Goal: Communication & Community: Answer question/provide support

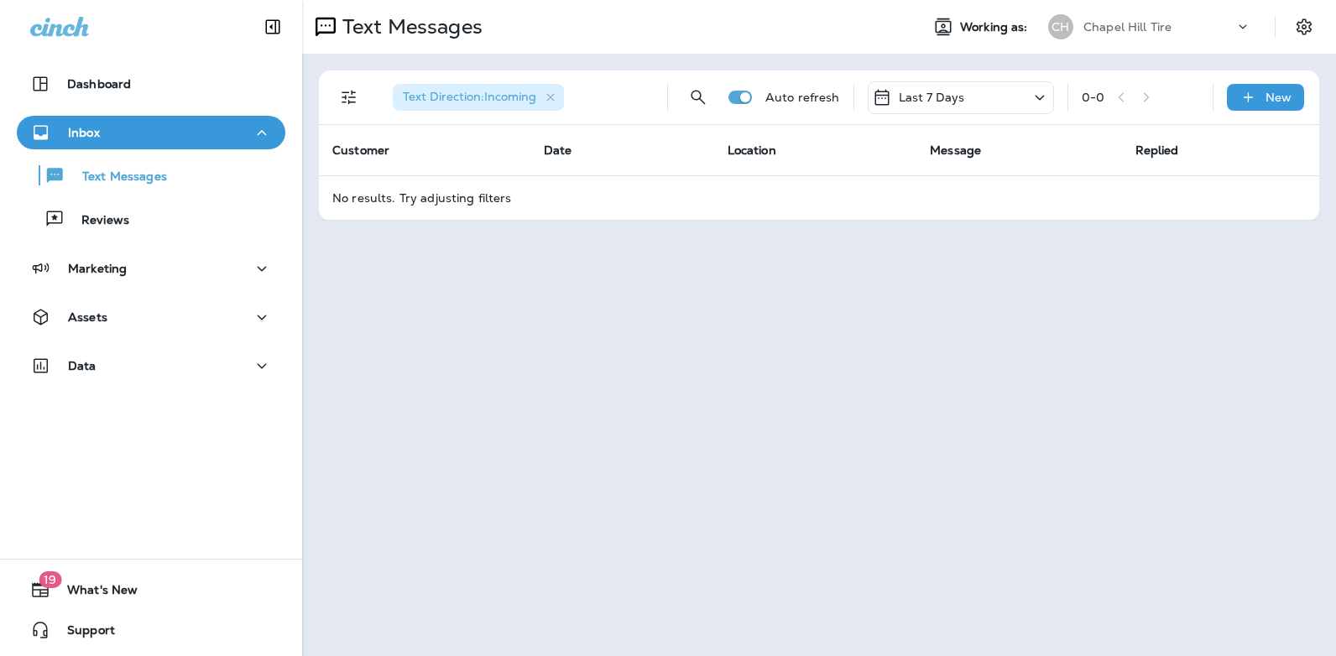
click at [1042, 95] on icon at bounding box center [1040, 97] width 20 height 21
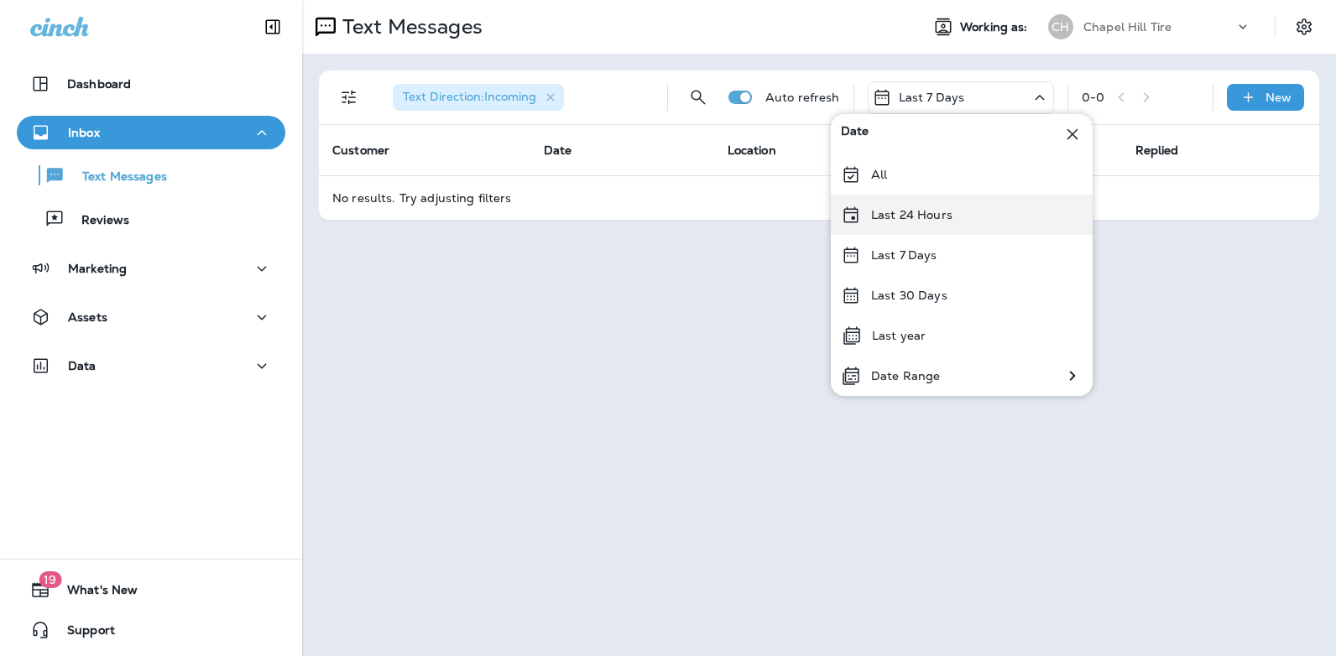
click at [969, 216] on div "Last 24 Hours" at bounding box center [962, 215] width 262 height 40
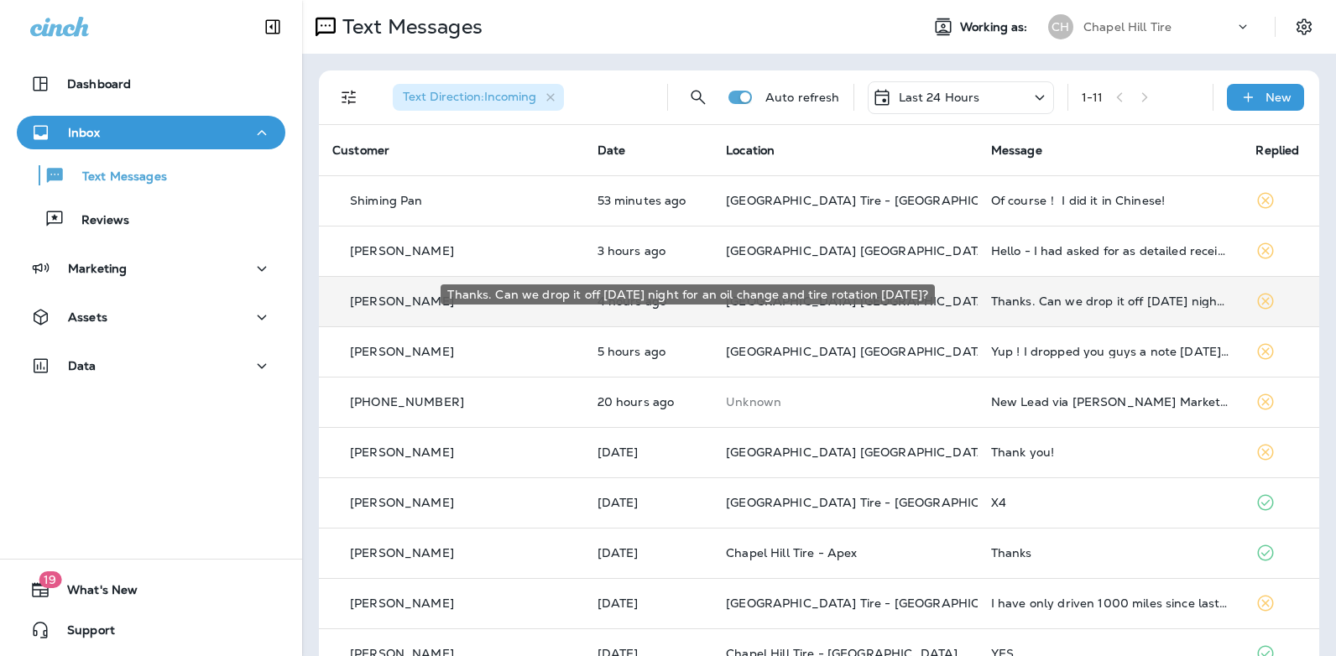
click at [1022, 299] on div "Thanks. Can we drop it off [DATE] night for an oil change and tire rotation [DA…" at bounding box center [1110, 301] width 238 height 13
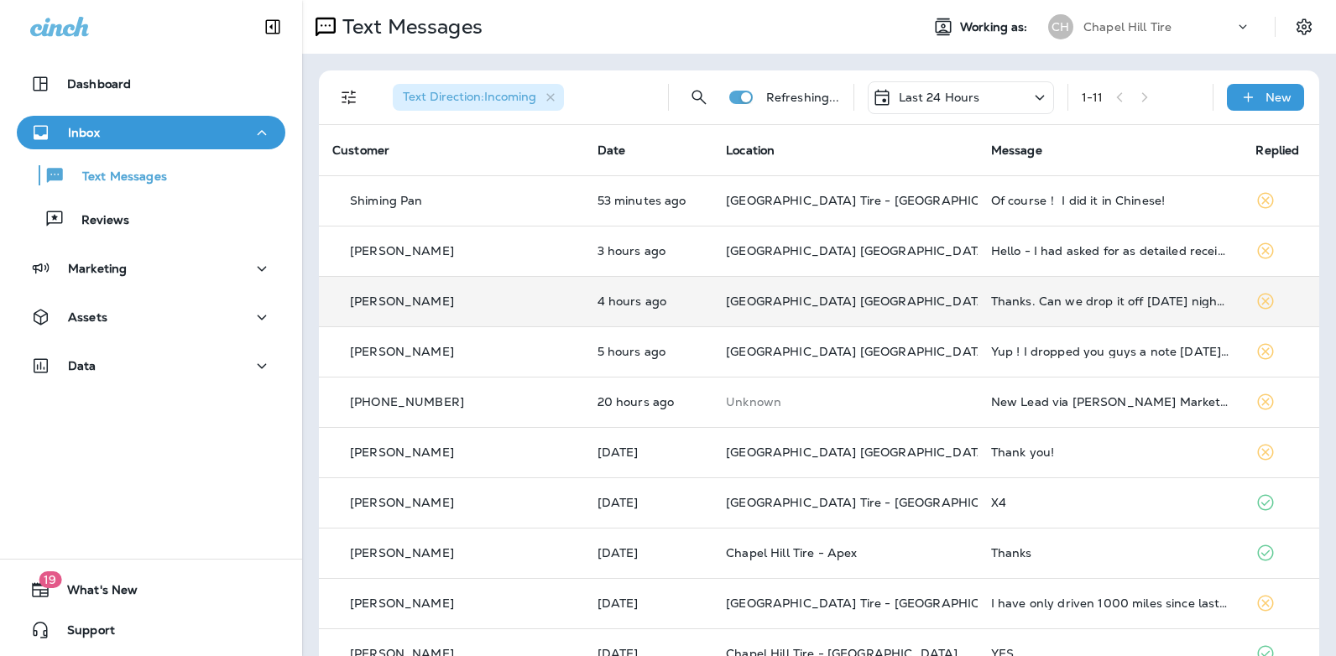
click at [1022, 299] on div at bounding box center [1121, 327] width 554 height 629
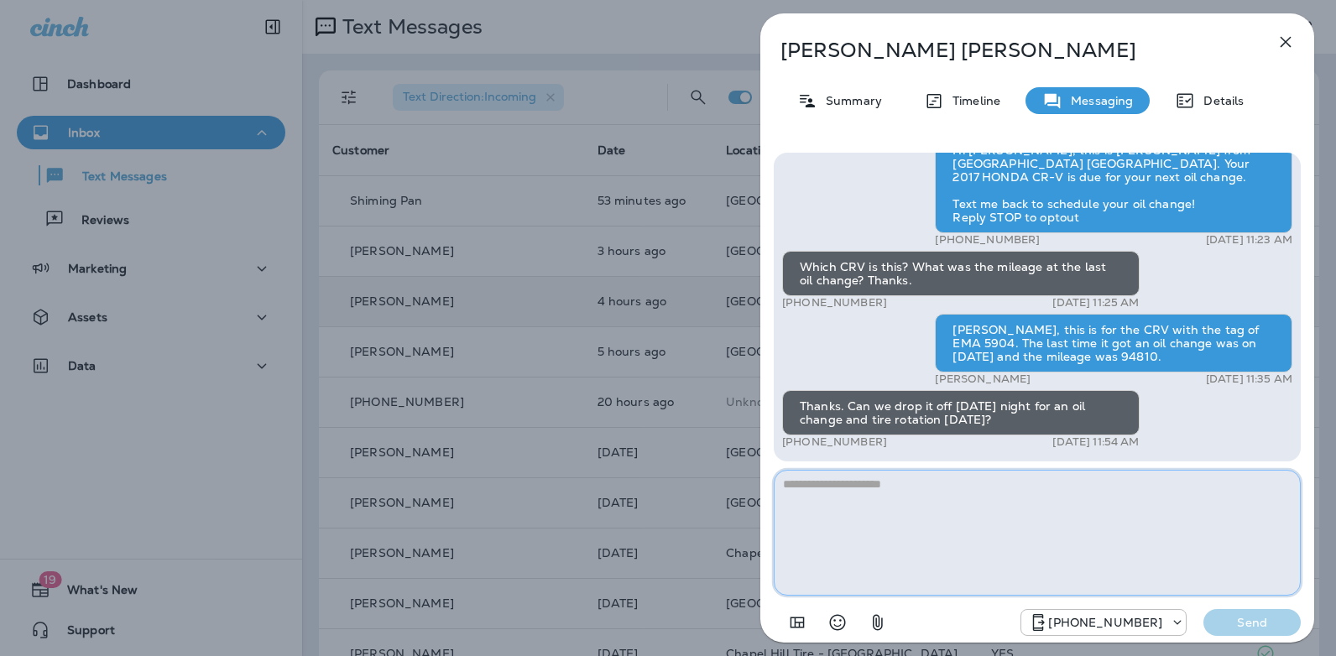
click at [873, 490] on textarea at bounding box center [1037, 533] width 527 height 126
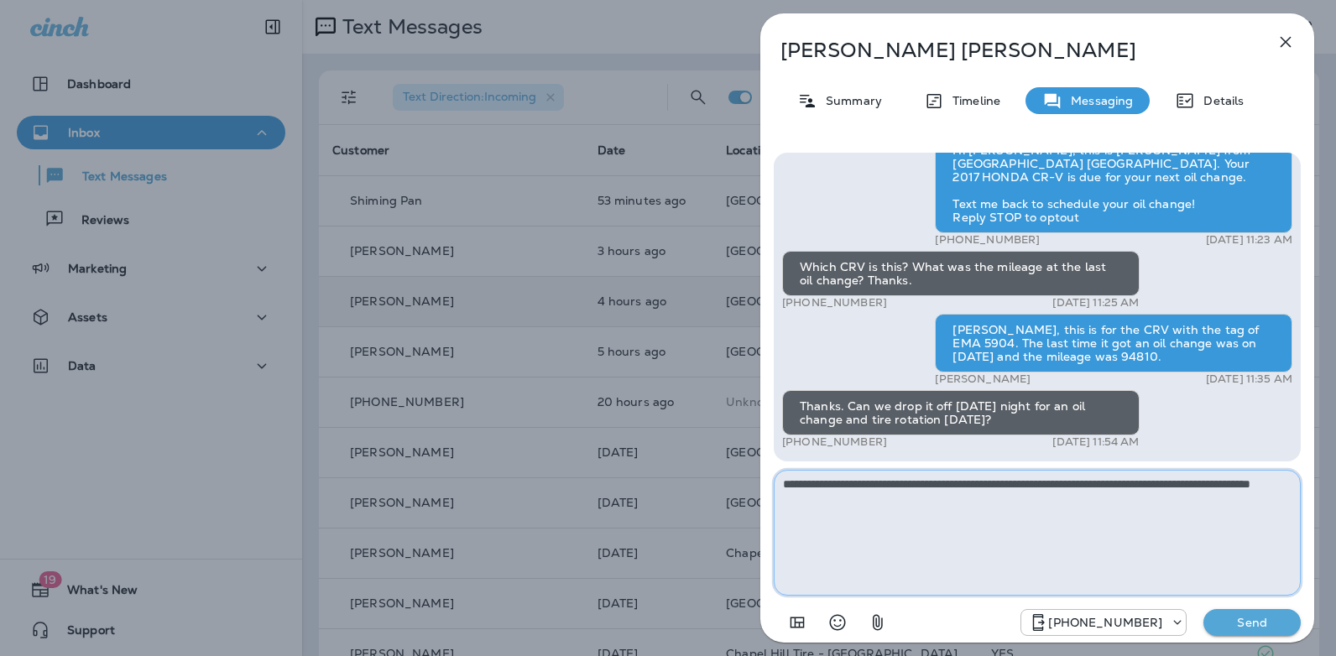
type textarea "**********"
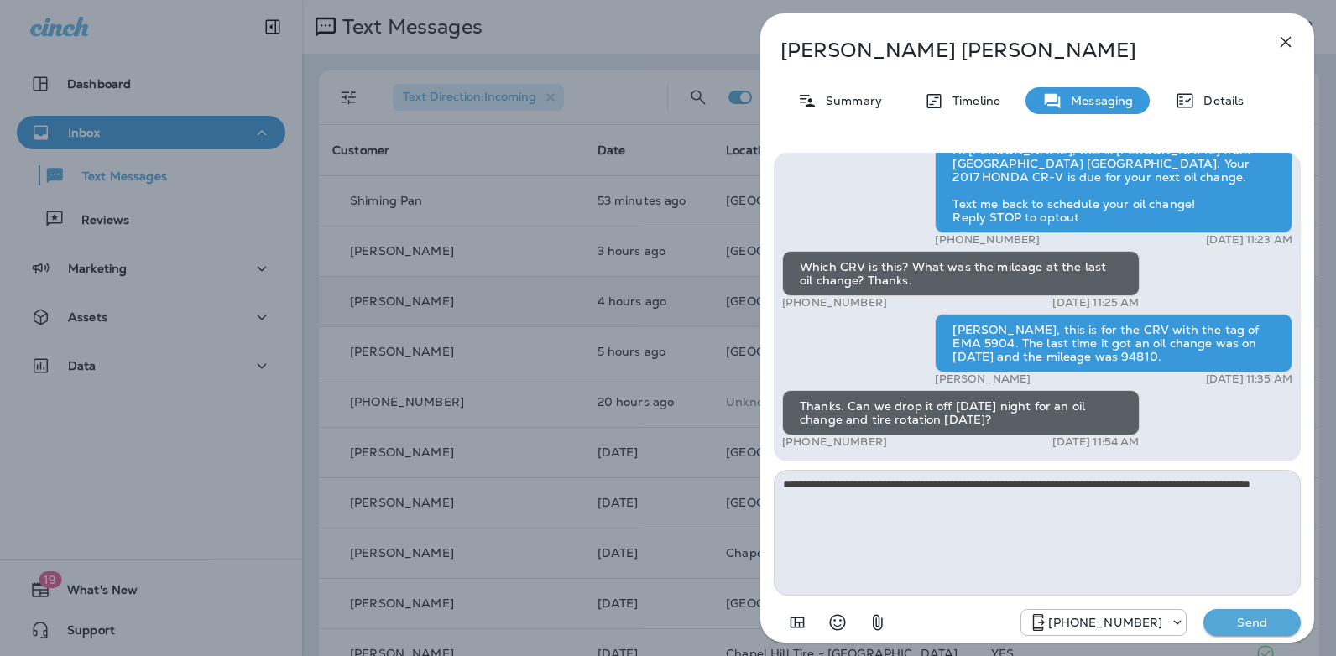
click at [1233, 622] on p "Send" at bounding box center [1252, 622] width 70 height 15
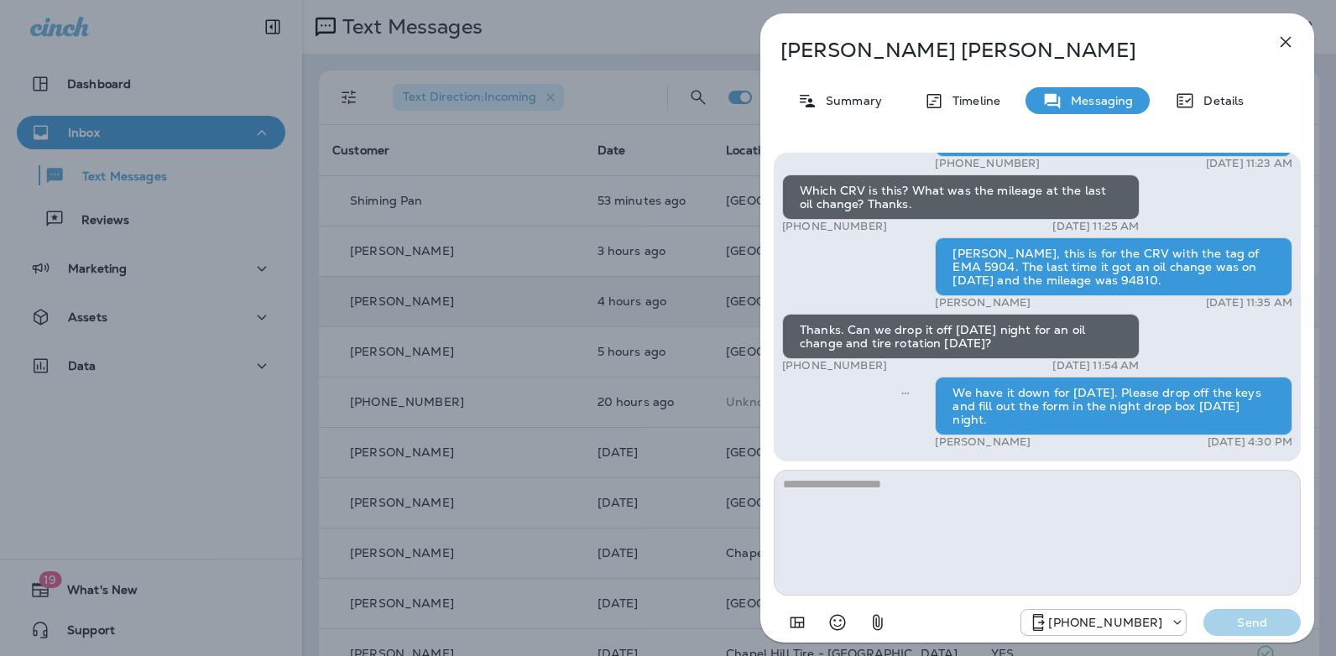
click at [1288, 56] on button "button" at bounding box center [1286, 42] width 34 height 34
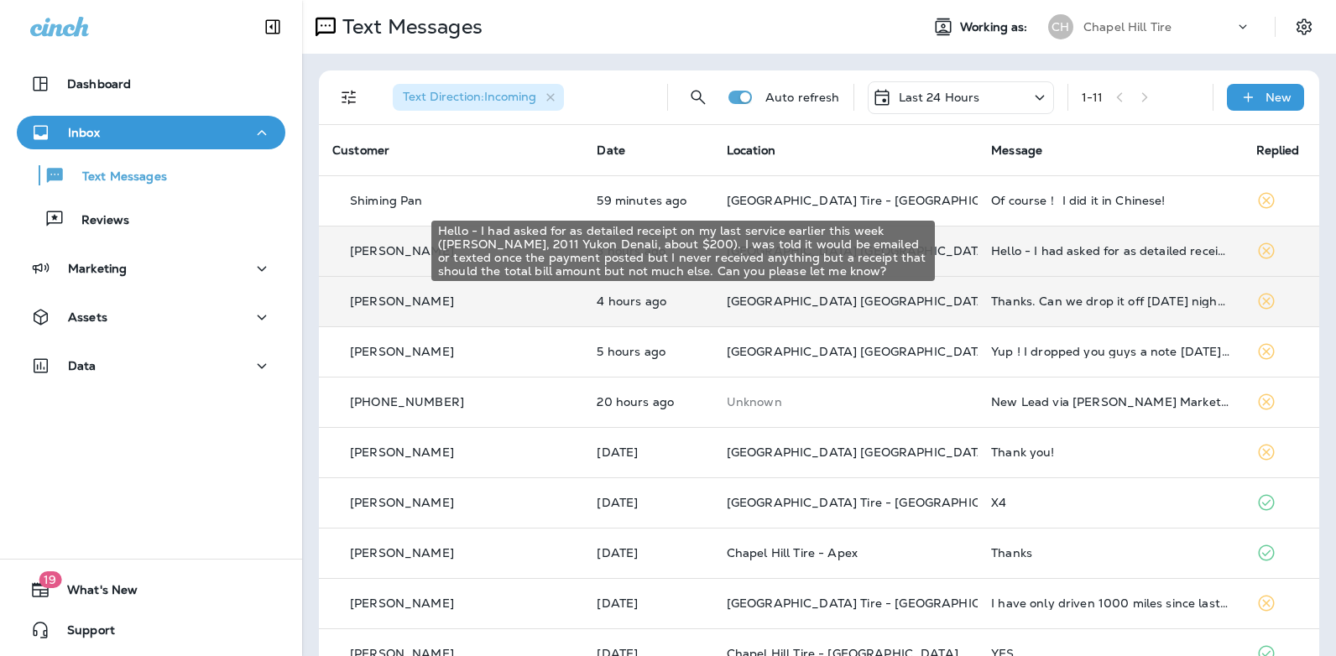
click at [1041, 248] on div "Hello - I had asked for as detailed receipt on my last service earlier this wee…" at bounding box center [1109, 250] width 237 height 13
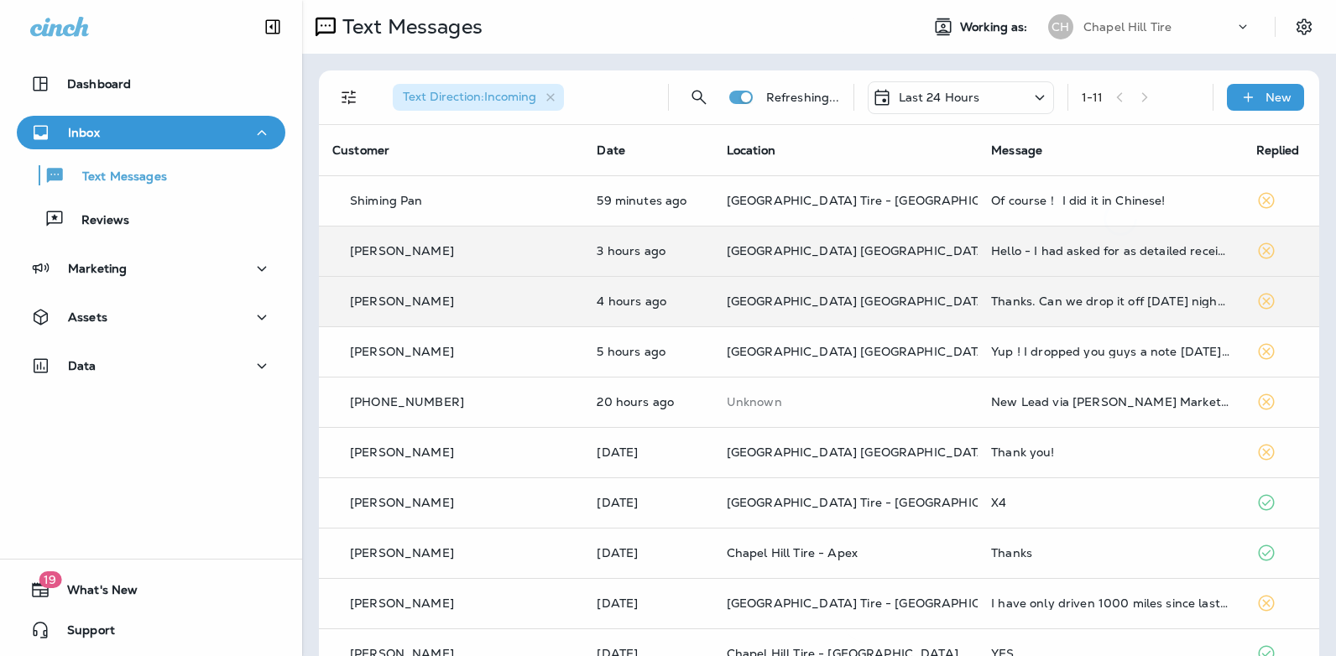
click at [1041, 248] on div at bounding box center [1120, 327] width 554 height 629
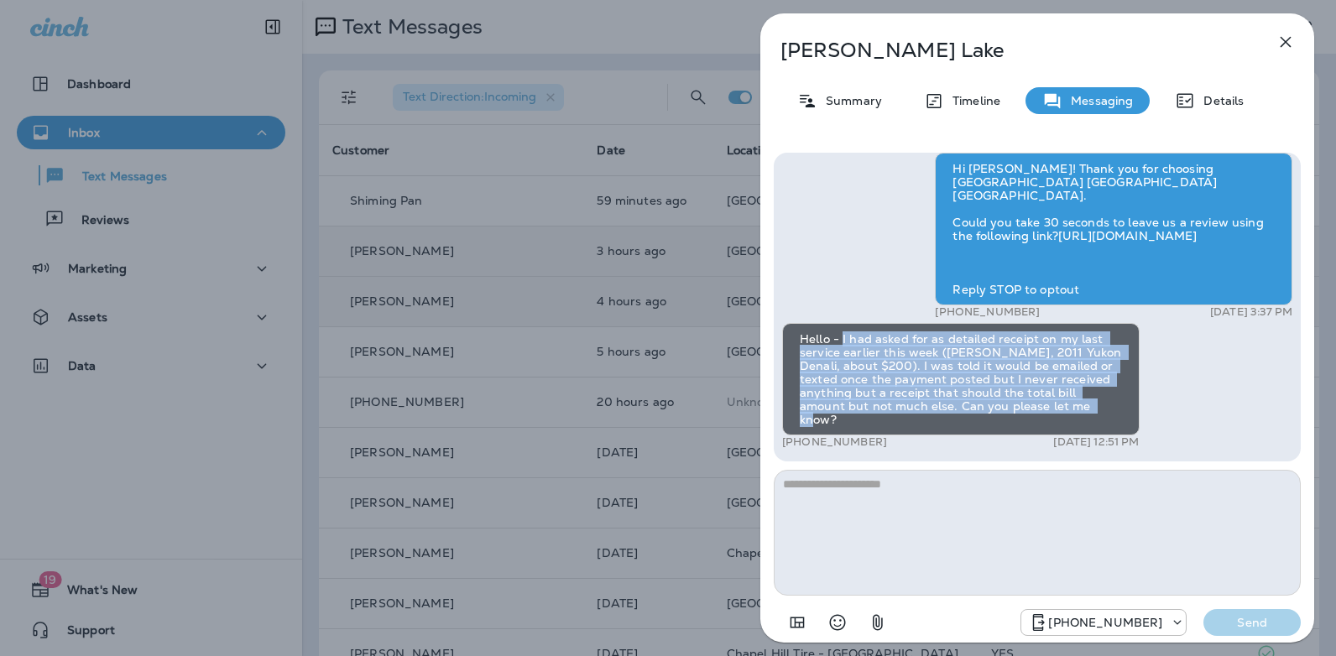
drag, startPoint x: 1031, startPoint y: 421, endPoint x: 842, endPoint y: 353, distance: 200.7
click at [842, 353] on div "Hello - I had asked for as detailed receipt on my last service earlier this wee…" at bounding box center [960, 379] width 357 height 112
copy div "I had asked for as detailed receipt on my last service earlier this week ([PERS…"
click at [1283, 37] on icon "button" at bounding box center [1285, 42] width 20 height 20
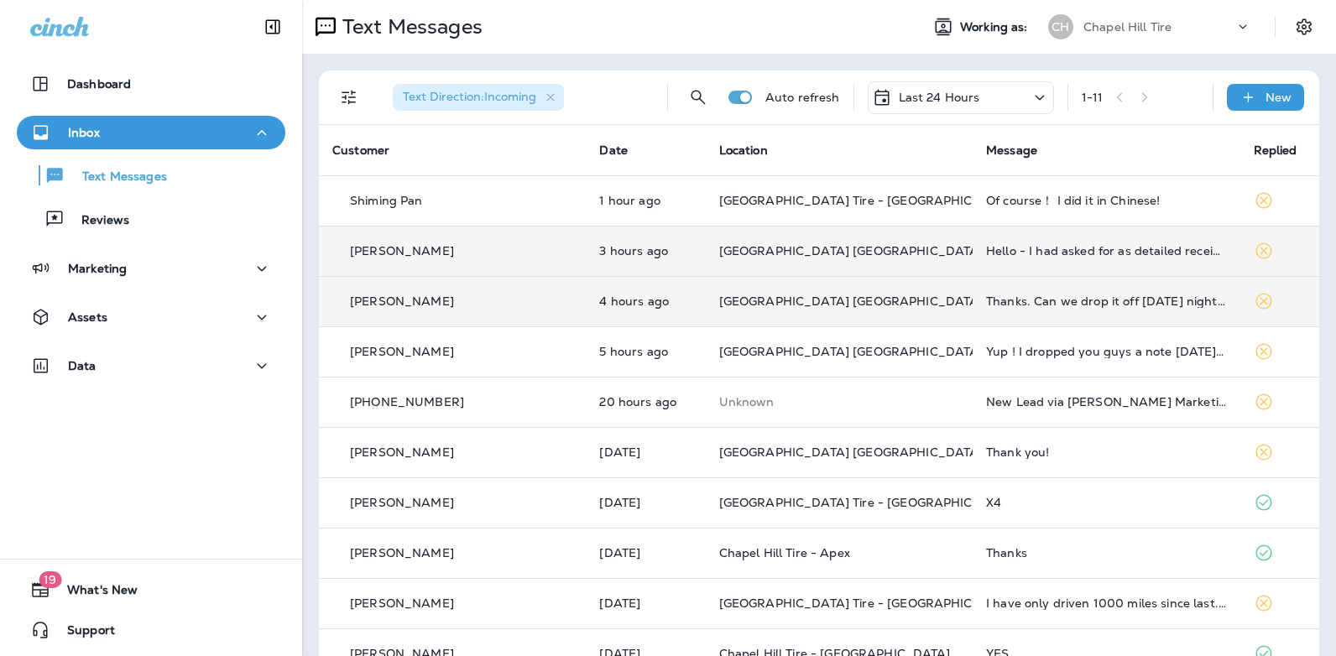
click at [1035, 96] on icon at bounding box center [1039, 97] width 9 height 5
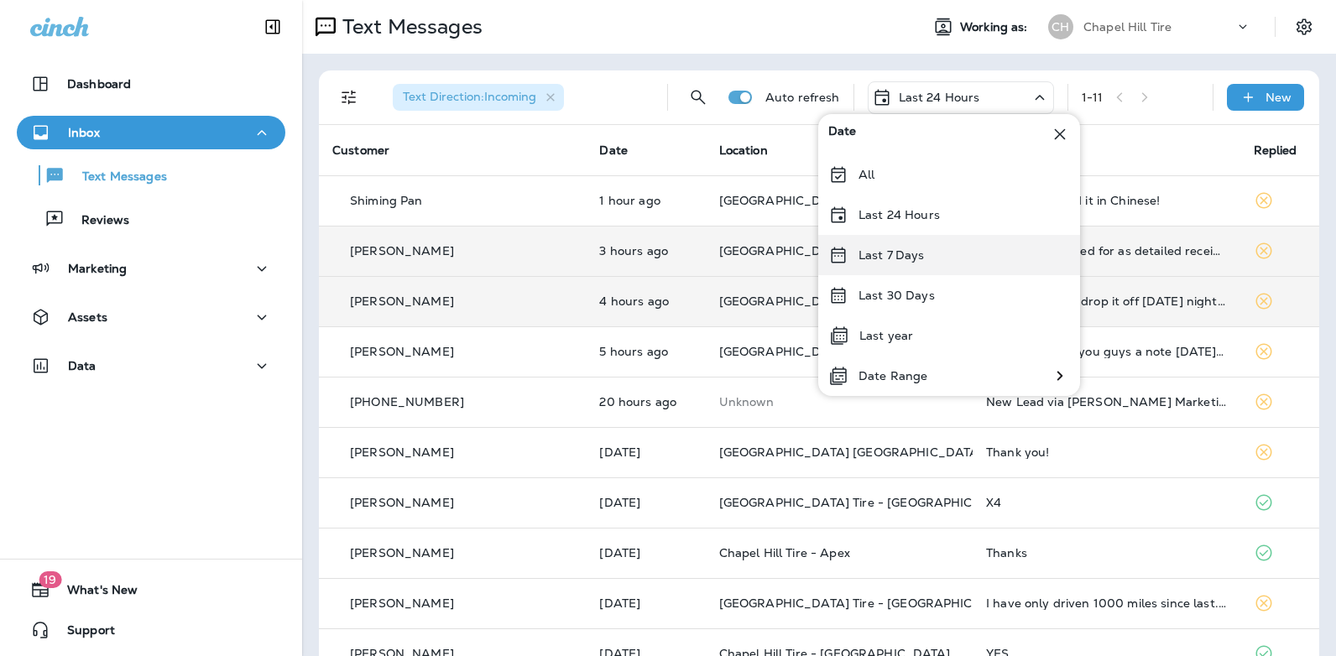
click at [937, 243] on div "Last 7 Days" at bounding box center [949, 255] width 262 height 40
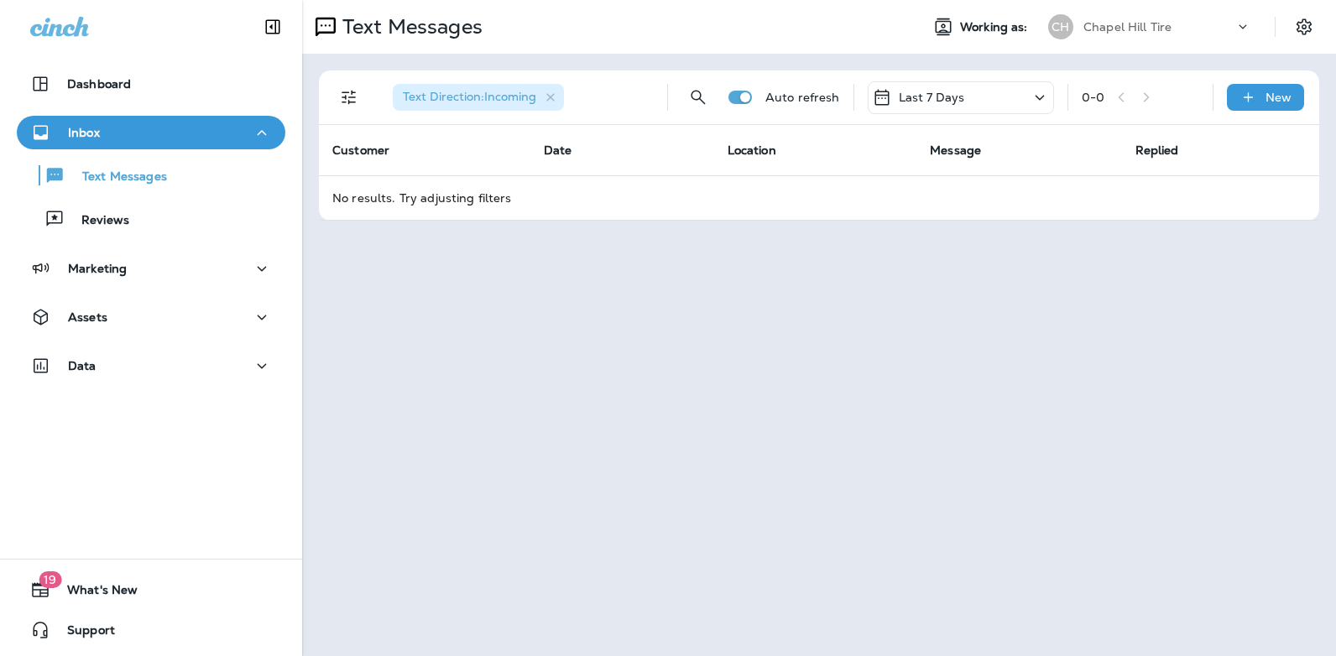
click at [1039, 96] on icon at bounding box center [1040, 97] width 20 height 21
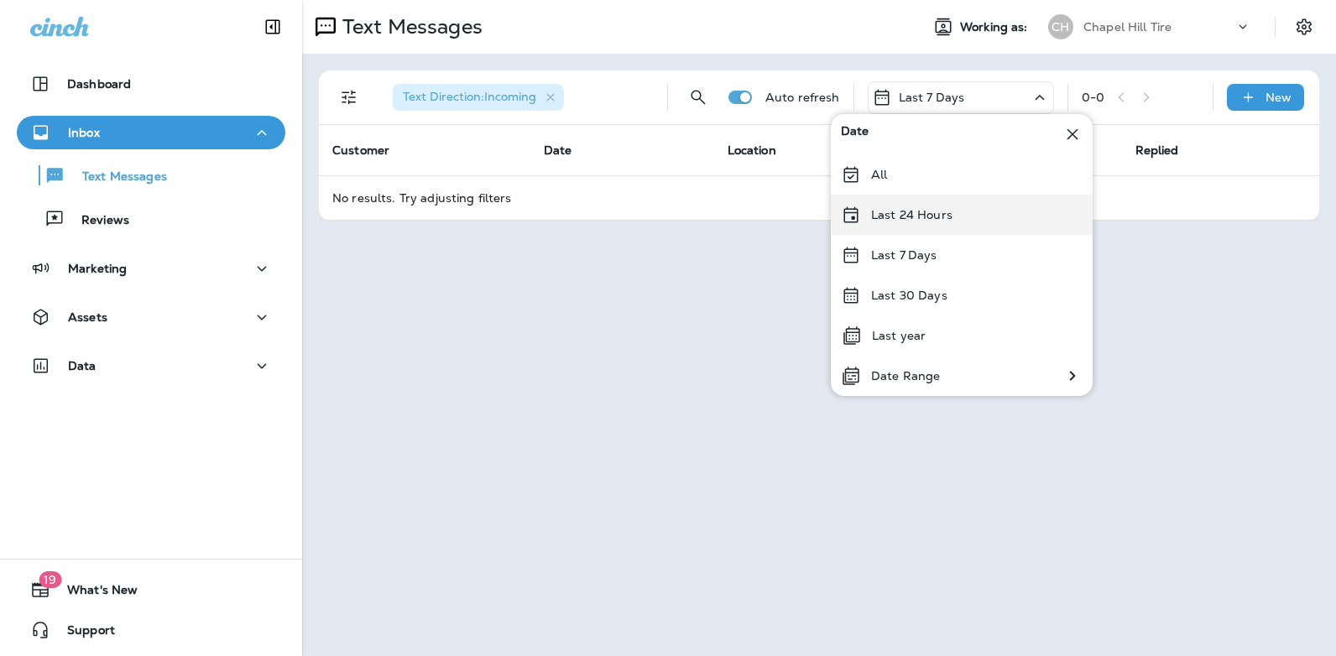
click at [961, 214] on div "Last 24 Hours" at bounding box center [962, 215] width 262 height 40
